Goal: Find specific page/section: Find specific page/section

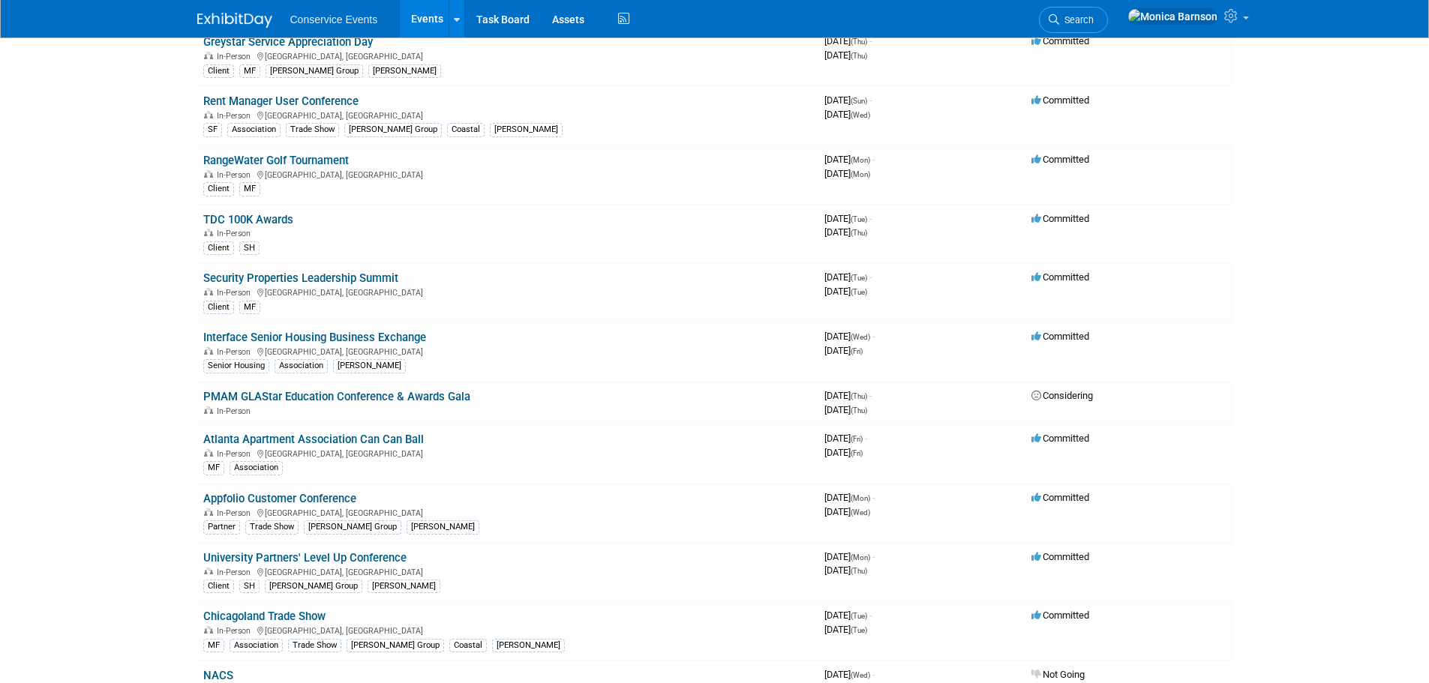
scroll to position [975, 0]
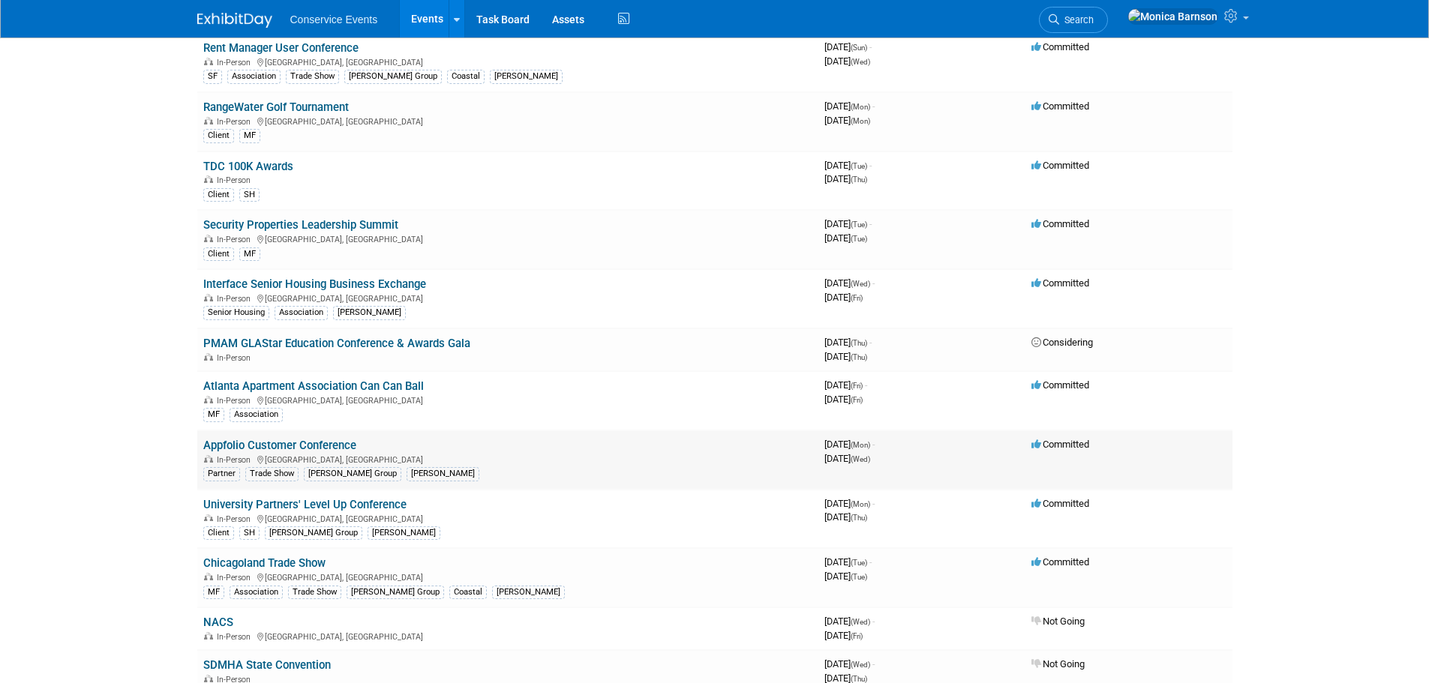
click at [236, 442] on link "Appfolio Customer Conference" at bounding box center [279, 445] width 153 height 13
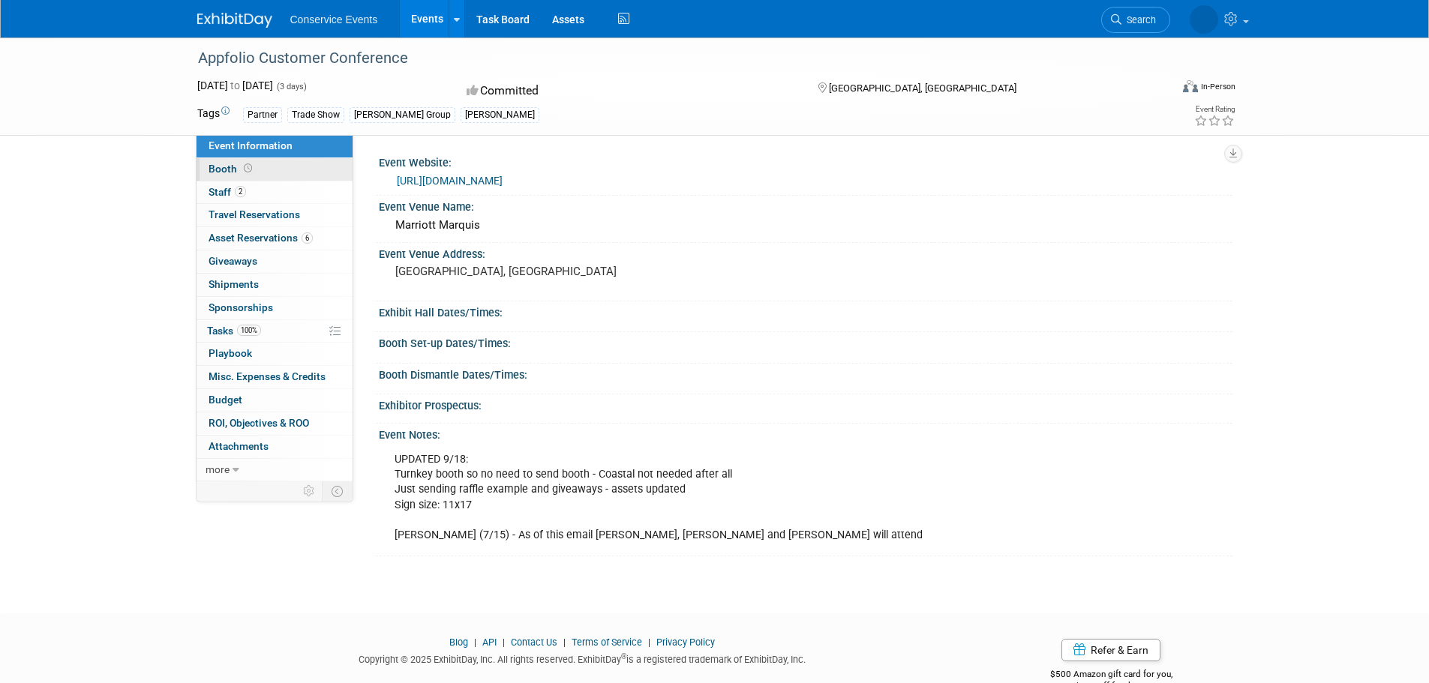
click at [244, 167] on icon at bounding box center [248, 168] width 8 height 8
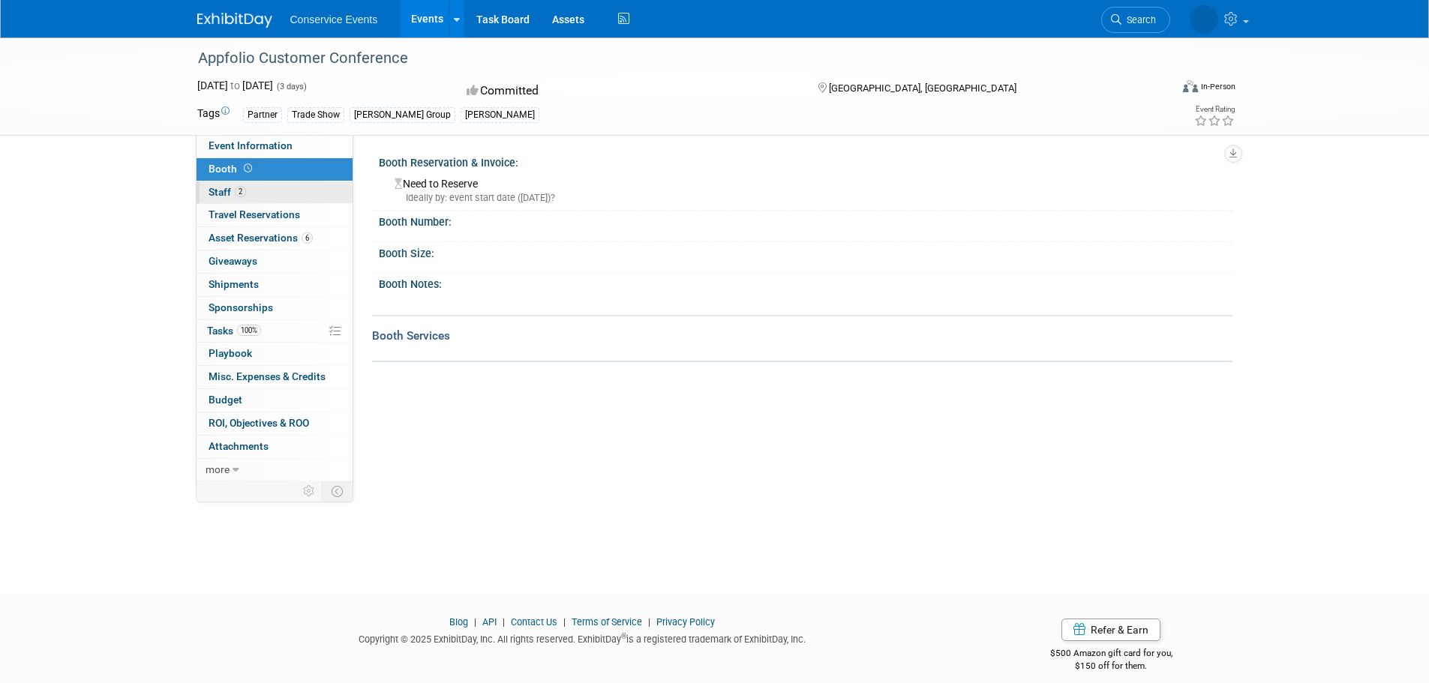
click at [260, 194] on link "2 Staff 2" at bounding box center [274, 192] width 156 height 22
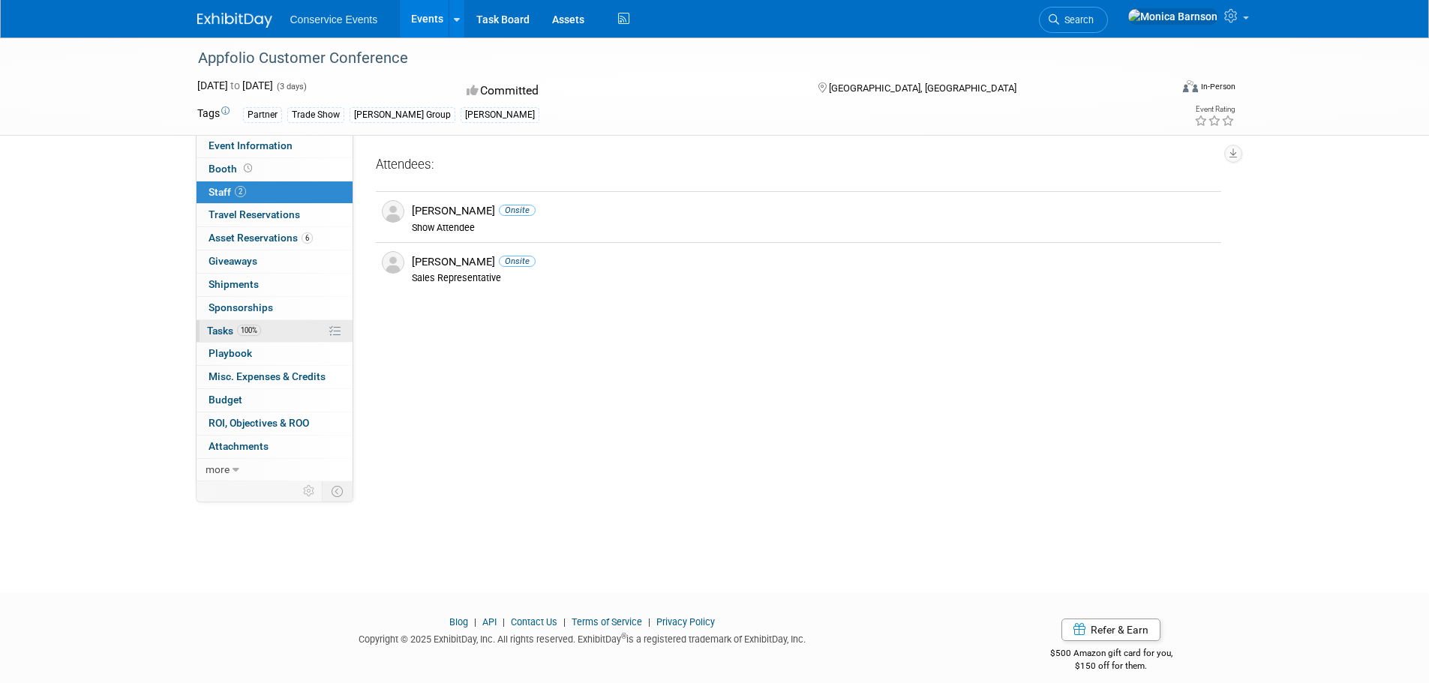
click at [281, 326] on link "100% Tasks 100%" at bounding box center [274, 331] width 156 height 22
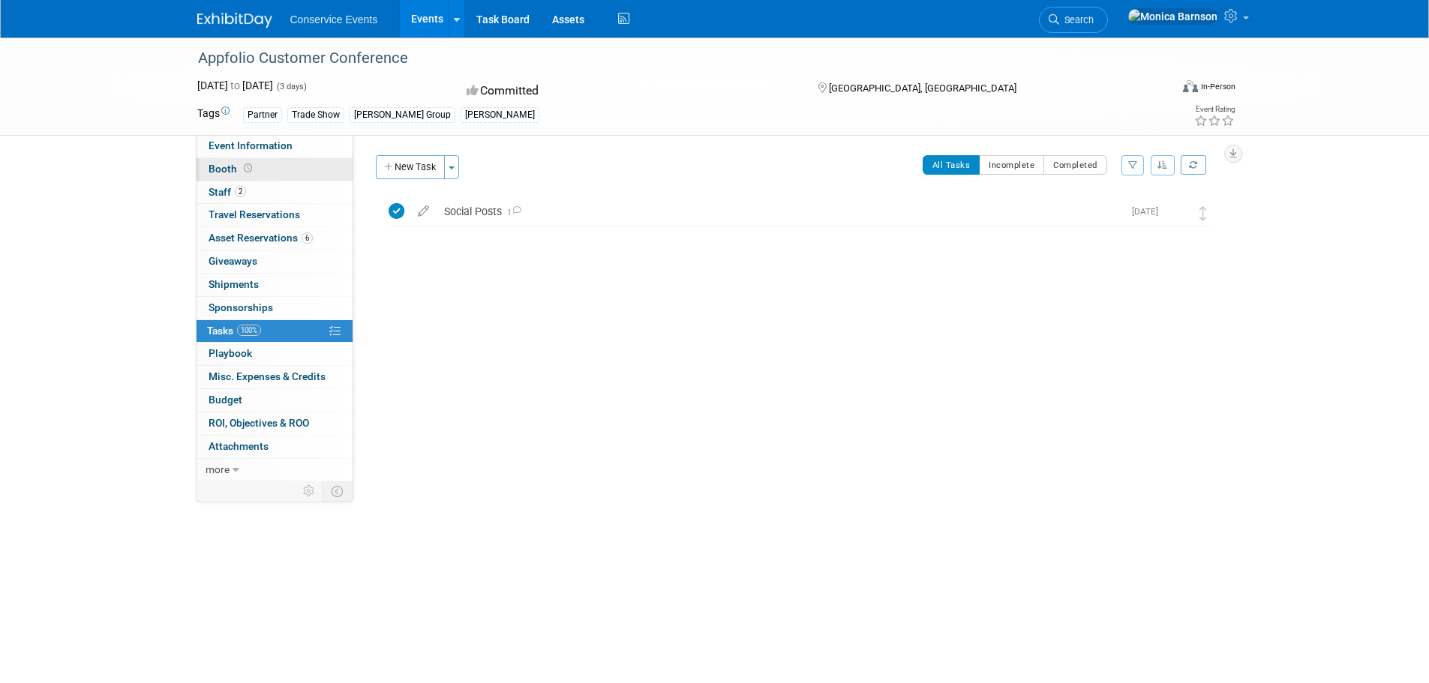
click at [262, 172] on link "Booth" at bounding box center [274, 169] width 156 height 22
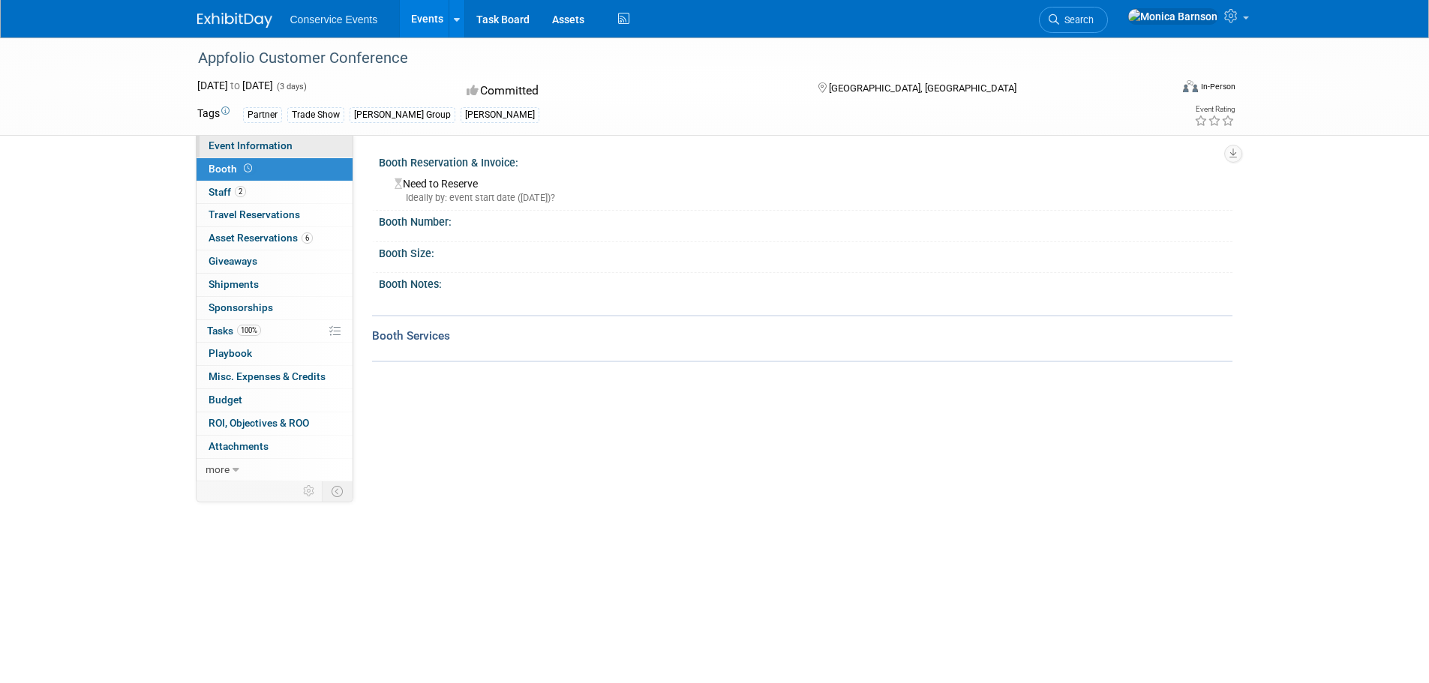
click at [259, 137] on link "Event Information" at bounding box center [274, 146] width 156 height 22
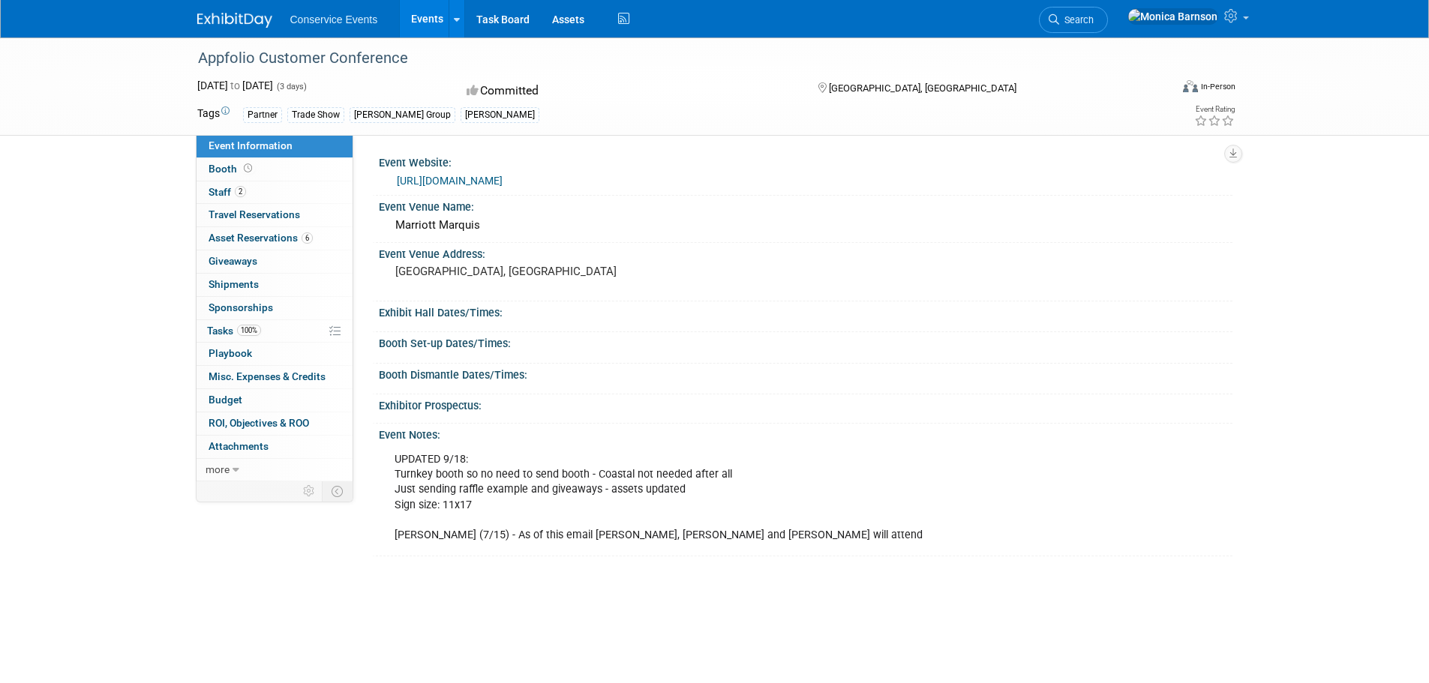
click at [138, 378] on div "Appfolio Customer Conference Oct 13, 2025 to Oct 15, 2025 (3 days) Oct 13, 2025…" at bounding box center [714, 311] width 1429 height 549
click at [493, 580] on div "Appfolio Customer Conference Oct 13, 2025 to Oct 15, 2025 (3 days) Oct 13, 2025…" at bounding box center [714, 311] width 1429 height 549
